Goal: Navigation & Orientation: Find specific page/section

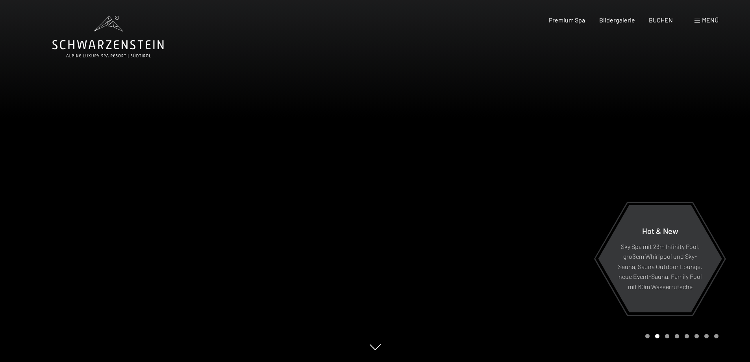
click at [698, 17] on div "Menü" at bounding box center [707, 20] width 24 height 9
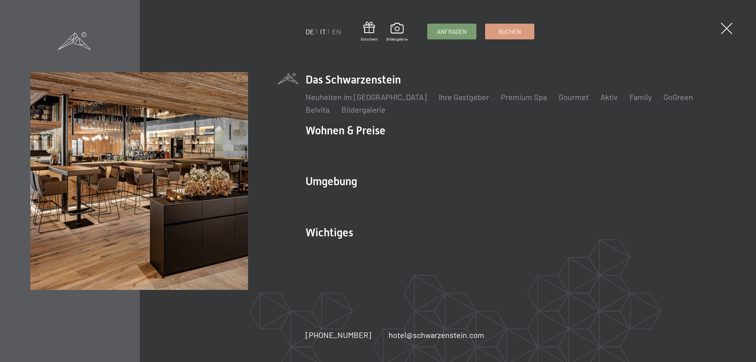
click at [322, 32] on link "IT" at bounding box center [323, 31] width 6 height 9
click at [325, 33] on link "IT" at bounding box center [323, 31] width 6 height 9
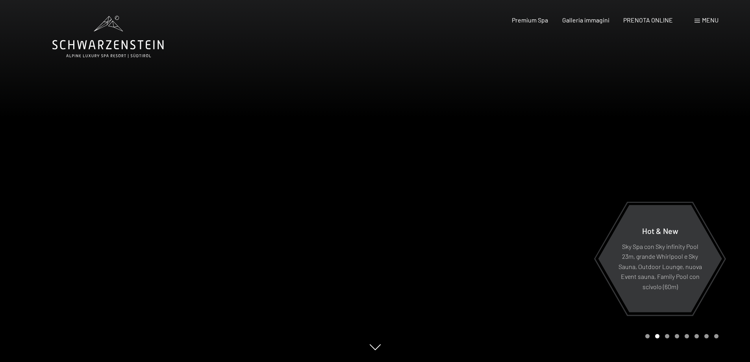
click at [709, 19] on span "Menu" at bounding box center [710, 19] width 17 height 7
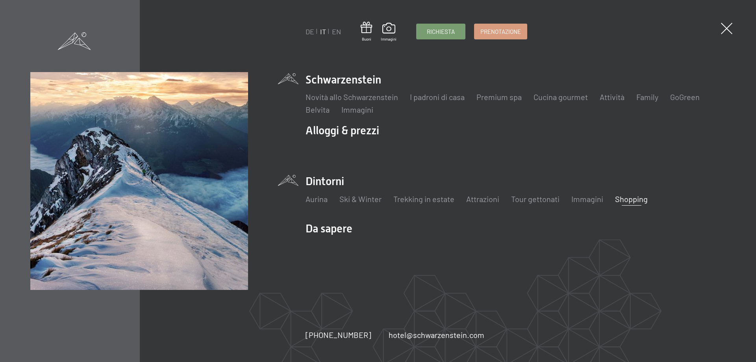
click at [629, 197] on link "Shopping" at bounding box center [631, 198] width 33 height 9
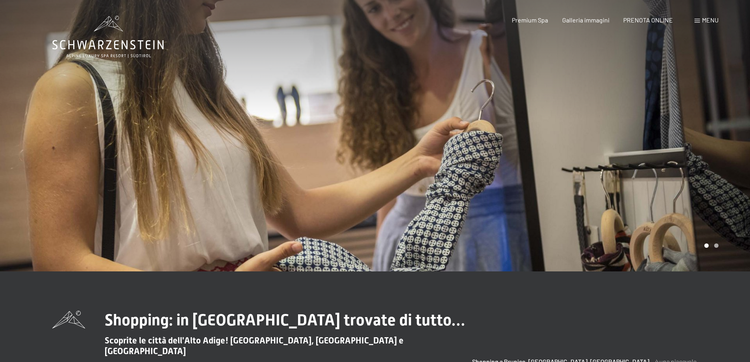
click at [699, 24] on div "Menu" at bounding box center [707, 20] width 24 height 9
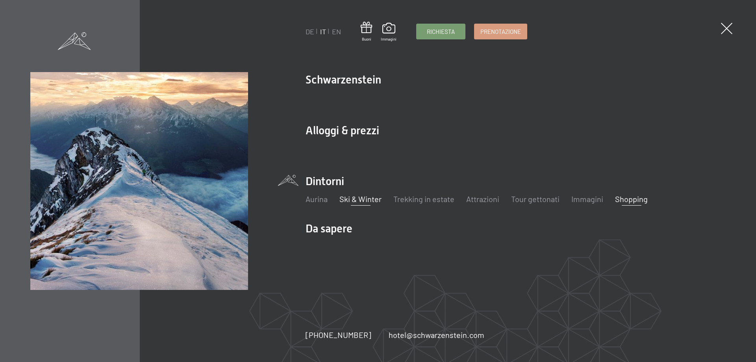
click at [373, 200] on link "Ski & Winter" at bounding box center [360, 198] width 42 height 9
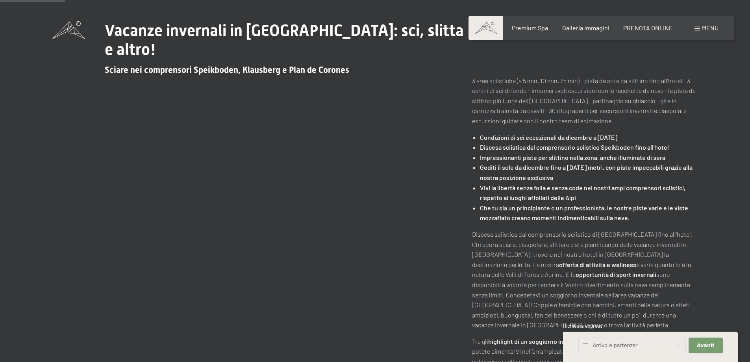
scroll to position [276, 0]
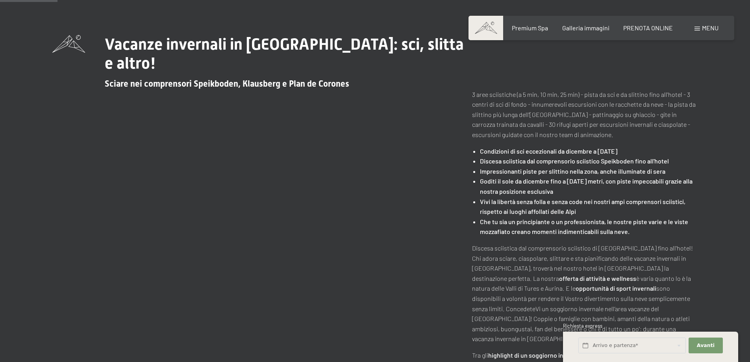
click at [608, 161] on strong "Discesa sciistica dal comprensorio sciistico Speikboden fino all'hotel" at bounding box center [574, 160] width 189 height 7
